Goal: Navigation & Orientation: Find specific page/section

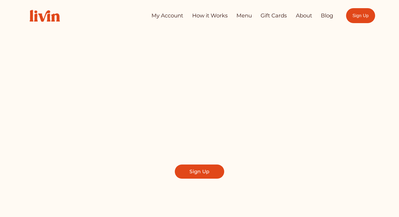
click at [204, 14] on link "How it Works" at bounding box center [210, 15] width 36 height 11
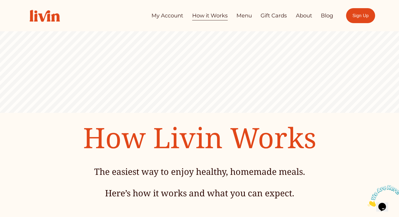
click at [245, 17] on link "Menu" at bounding box center [244, 15] width 15 height 11
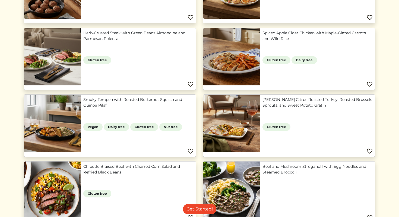
scroll to position [319, 0]
